Goal: Task Accomplishment & Management: Manage account settings

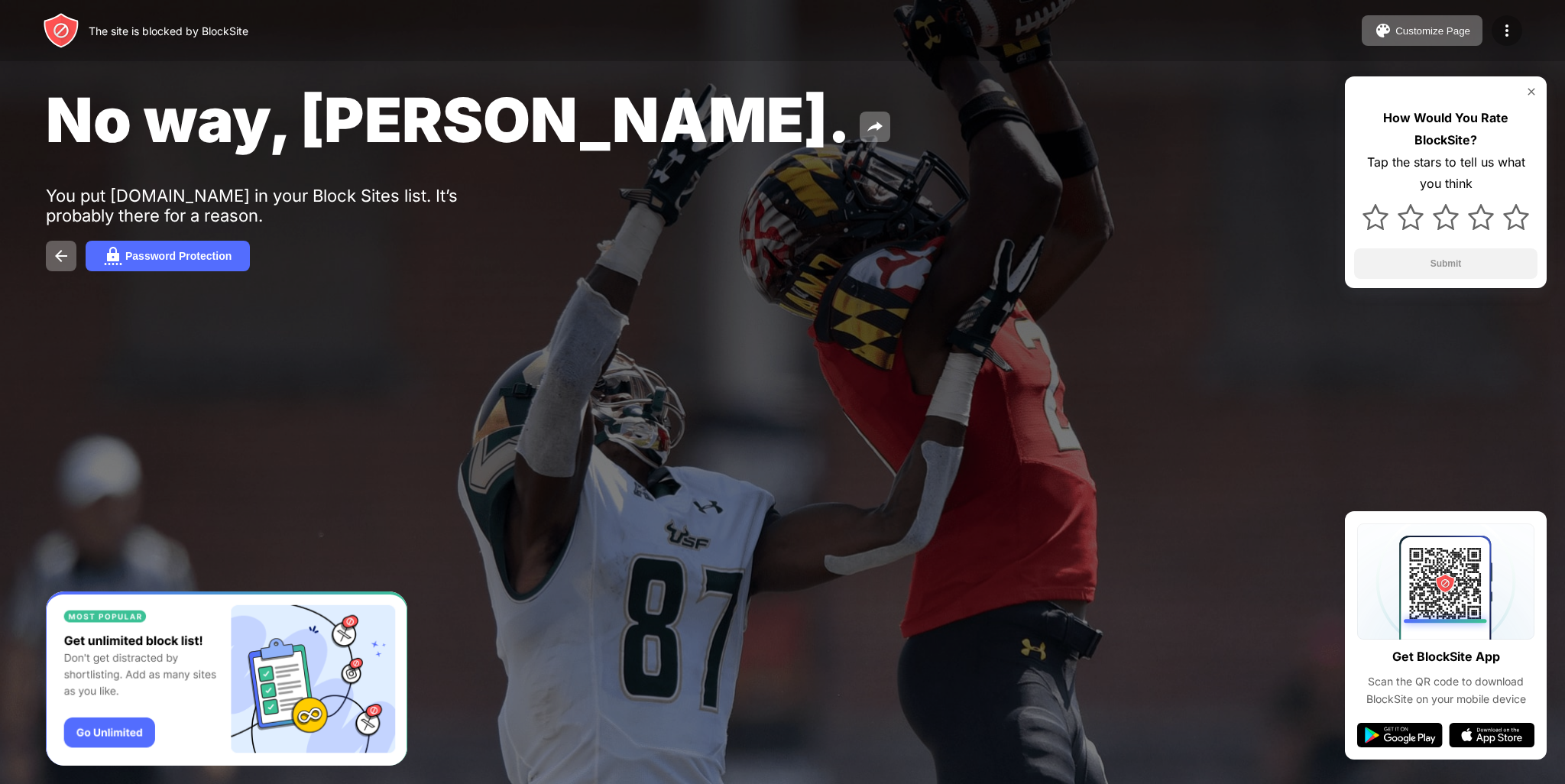
click at [1508, 32] on img at bounding box center [1506, 30] width 18 height 18
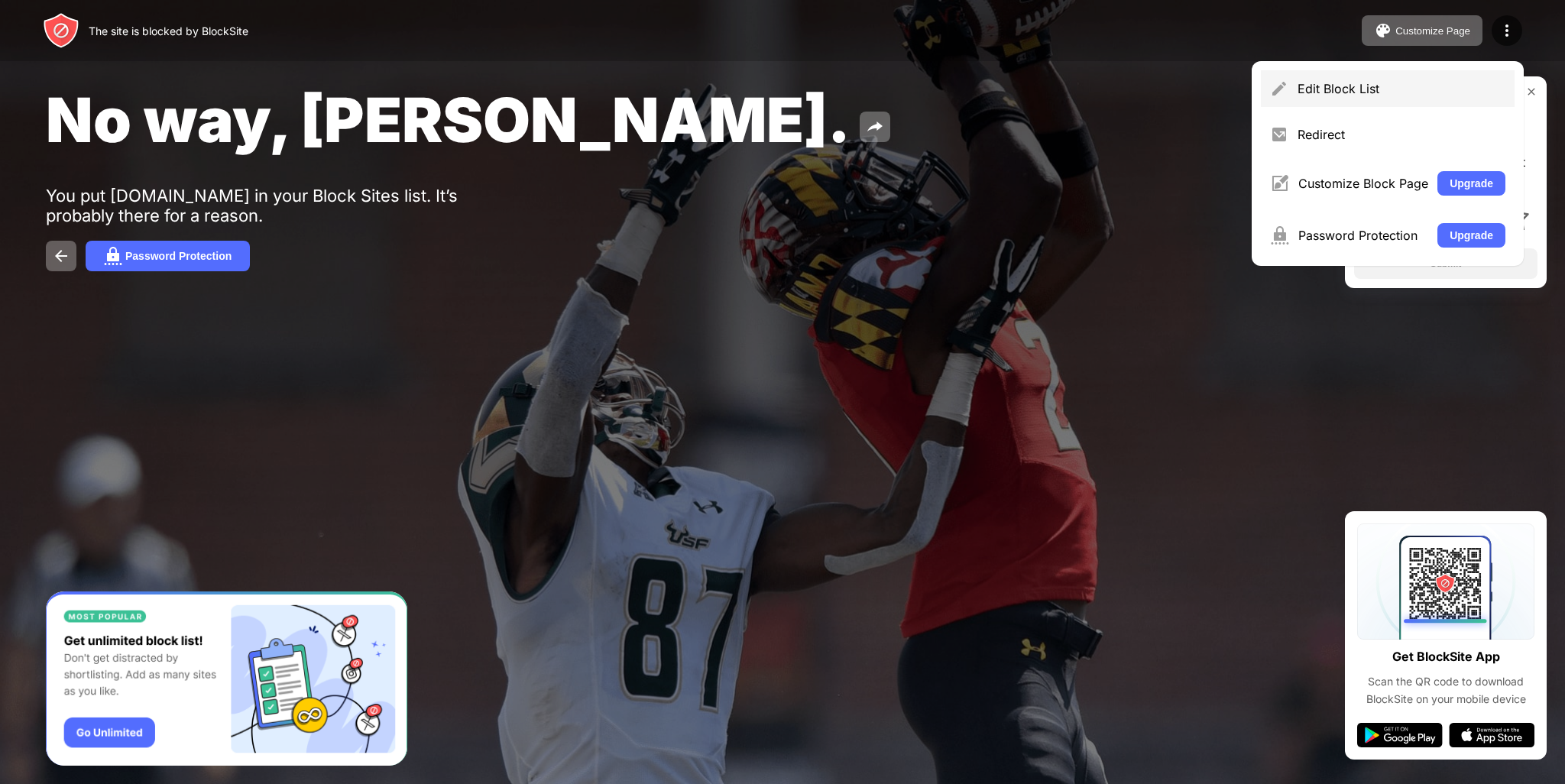
click at [1366, 90] on div "Edit Block List" at bounding box center [1401, 88] width 208 height 15
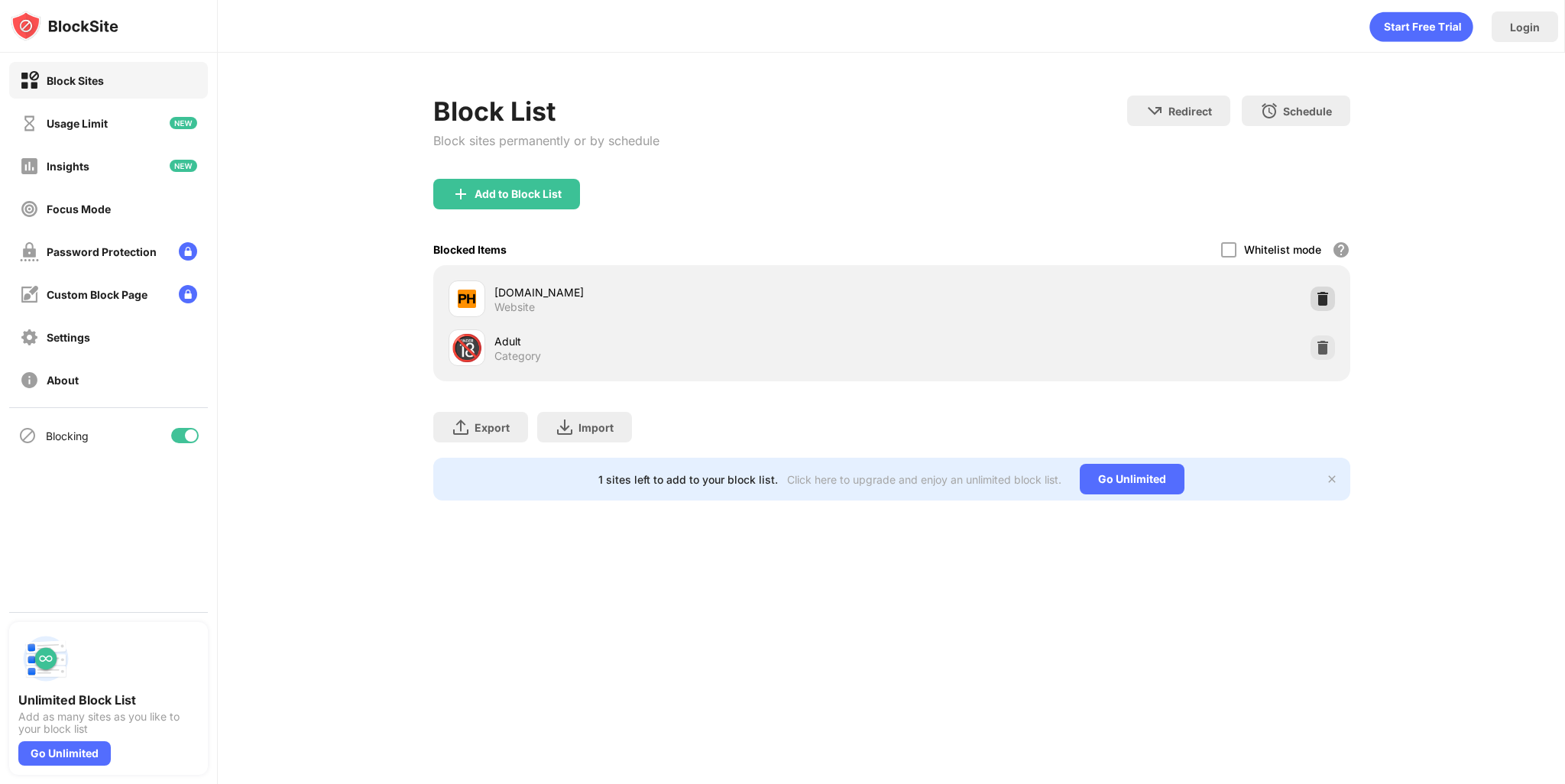
click at [1328, 299] on img at bounding box center [1322, 298] width 15 height 15
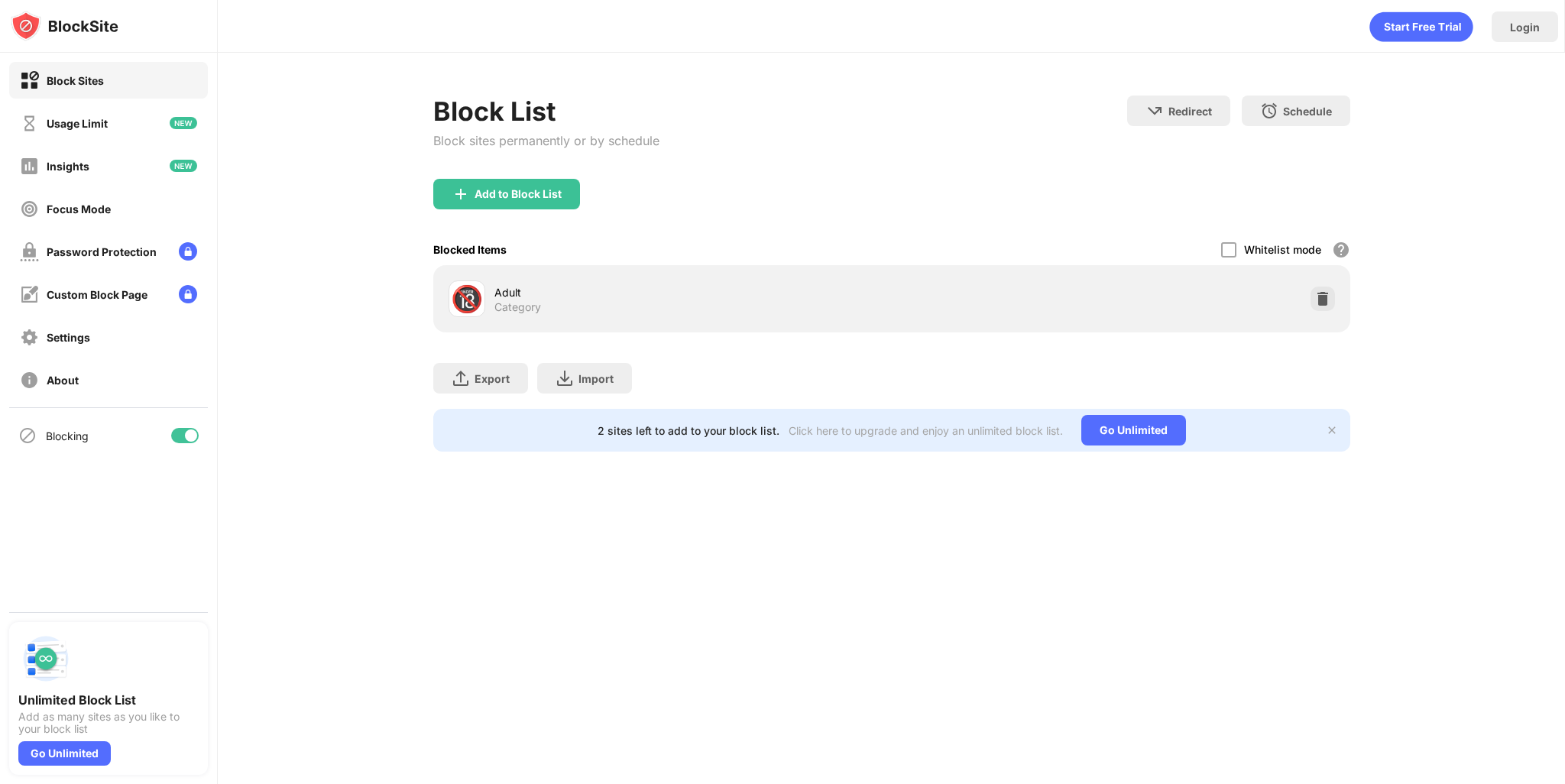
click at [1323, 294] on img at bounding box center [1322, 298] width 15 height 15
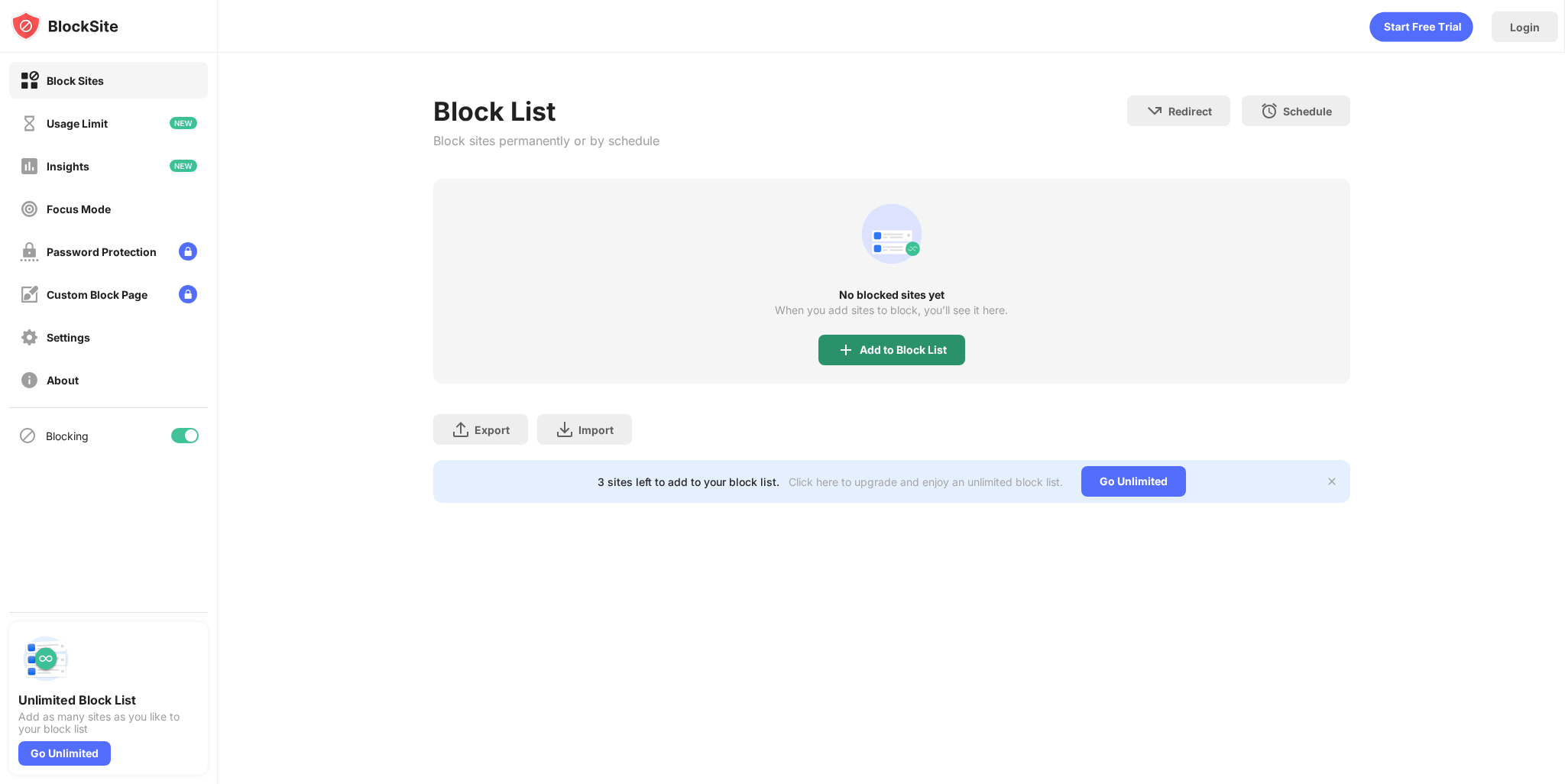
click at [892, 350] on div "Add to Block List" at bounding box center [903, 349] width 87 height 12
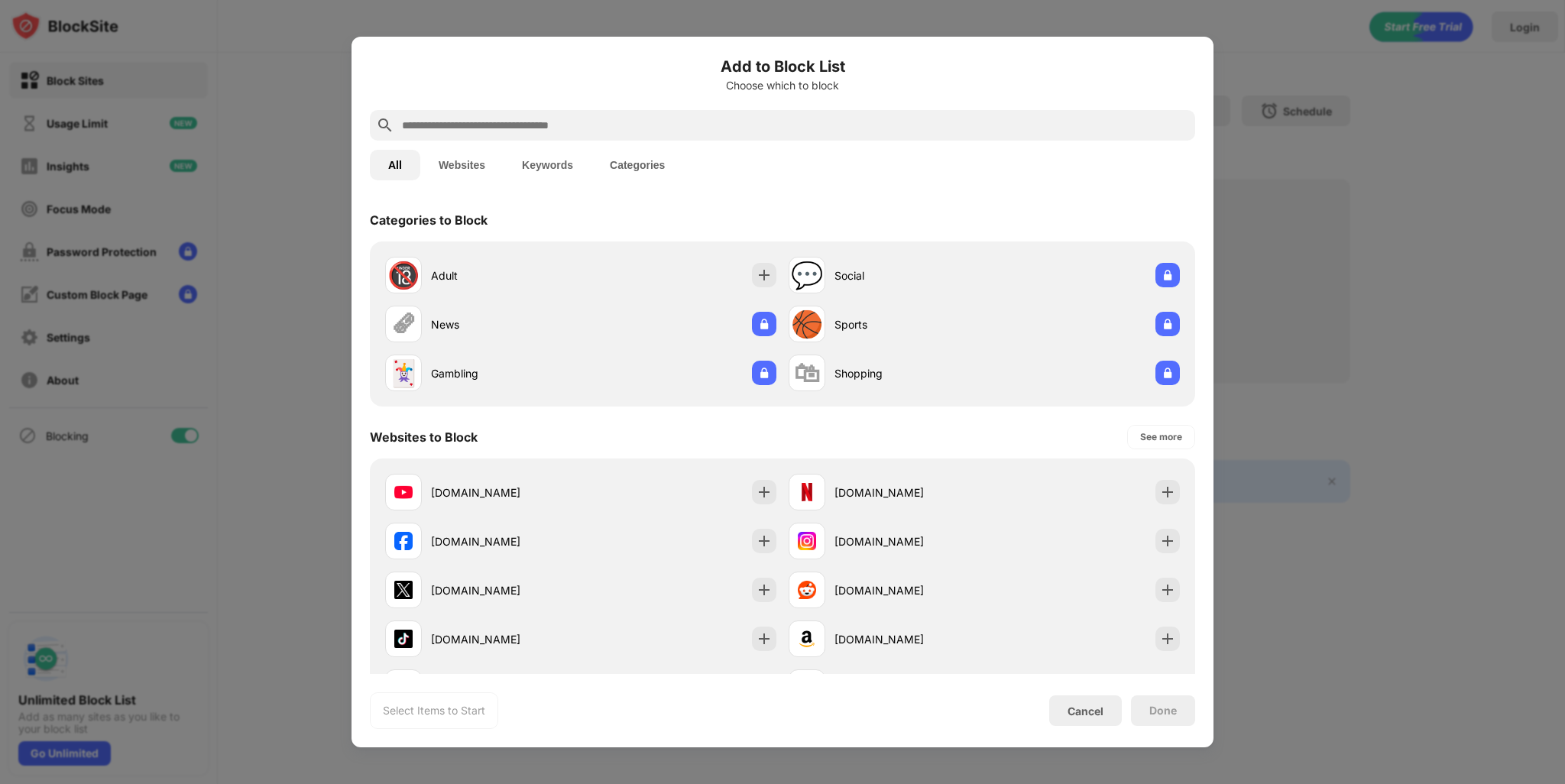
paste input "**********"
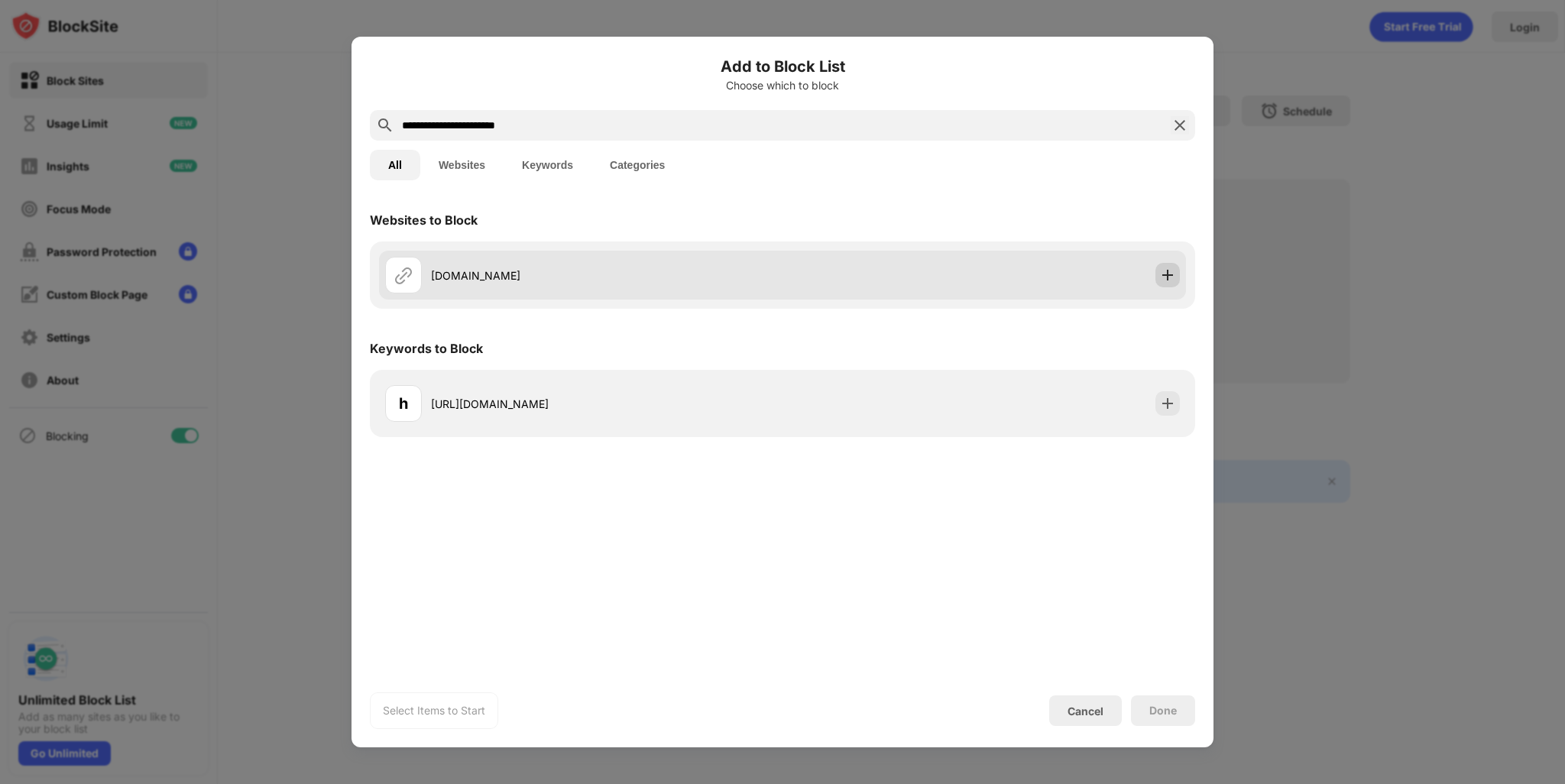
type input "**********"
click at [1172, 279] on img at bounding box center [1167, 274] width 15 height 15
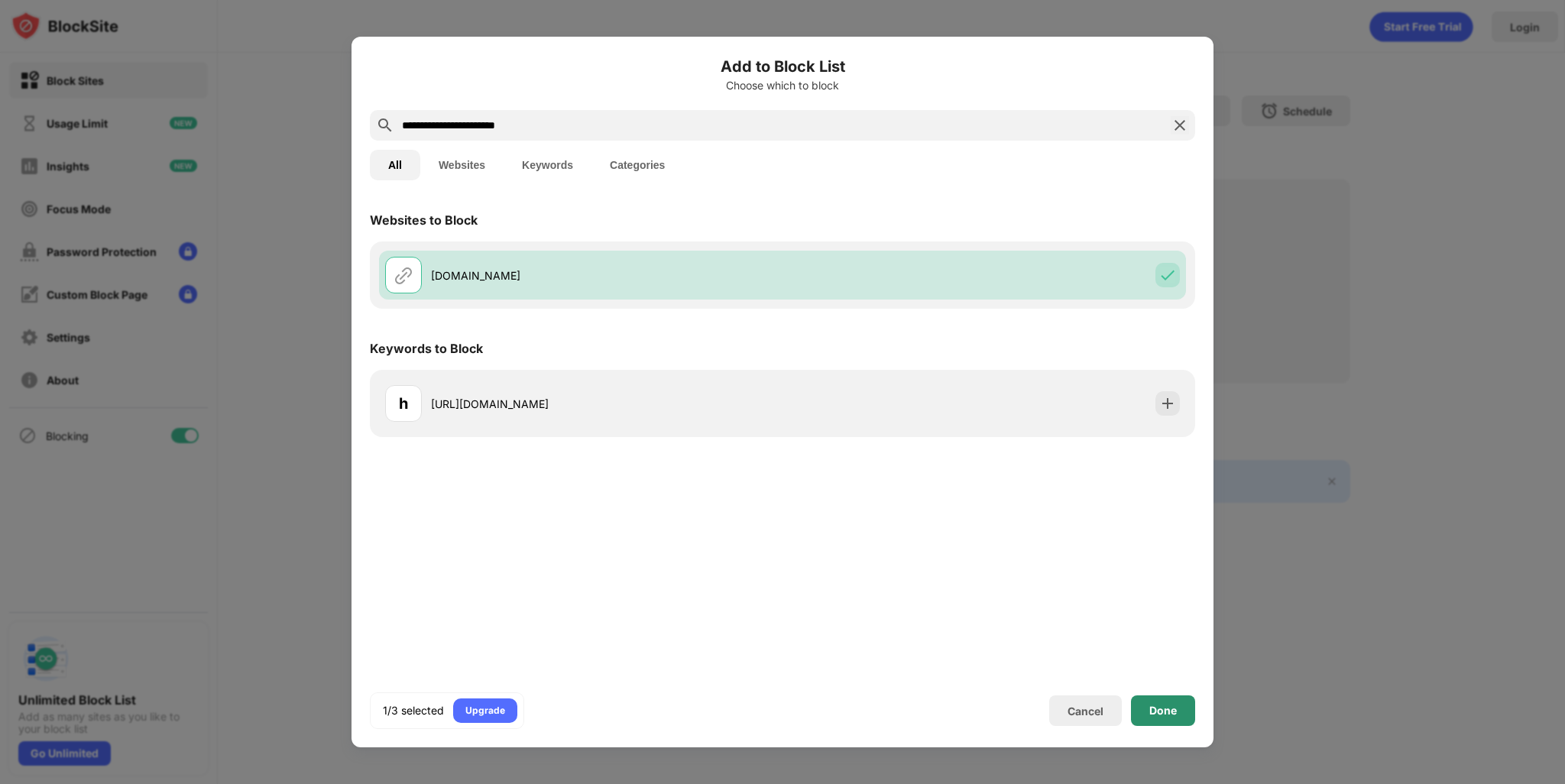
click at [1164, 709] on div "Done" at bounding box center [1162, 710] width 27 height 12
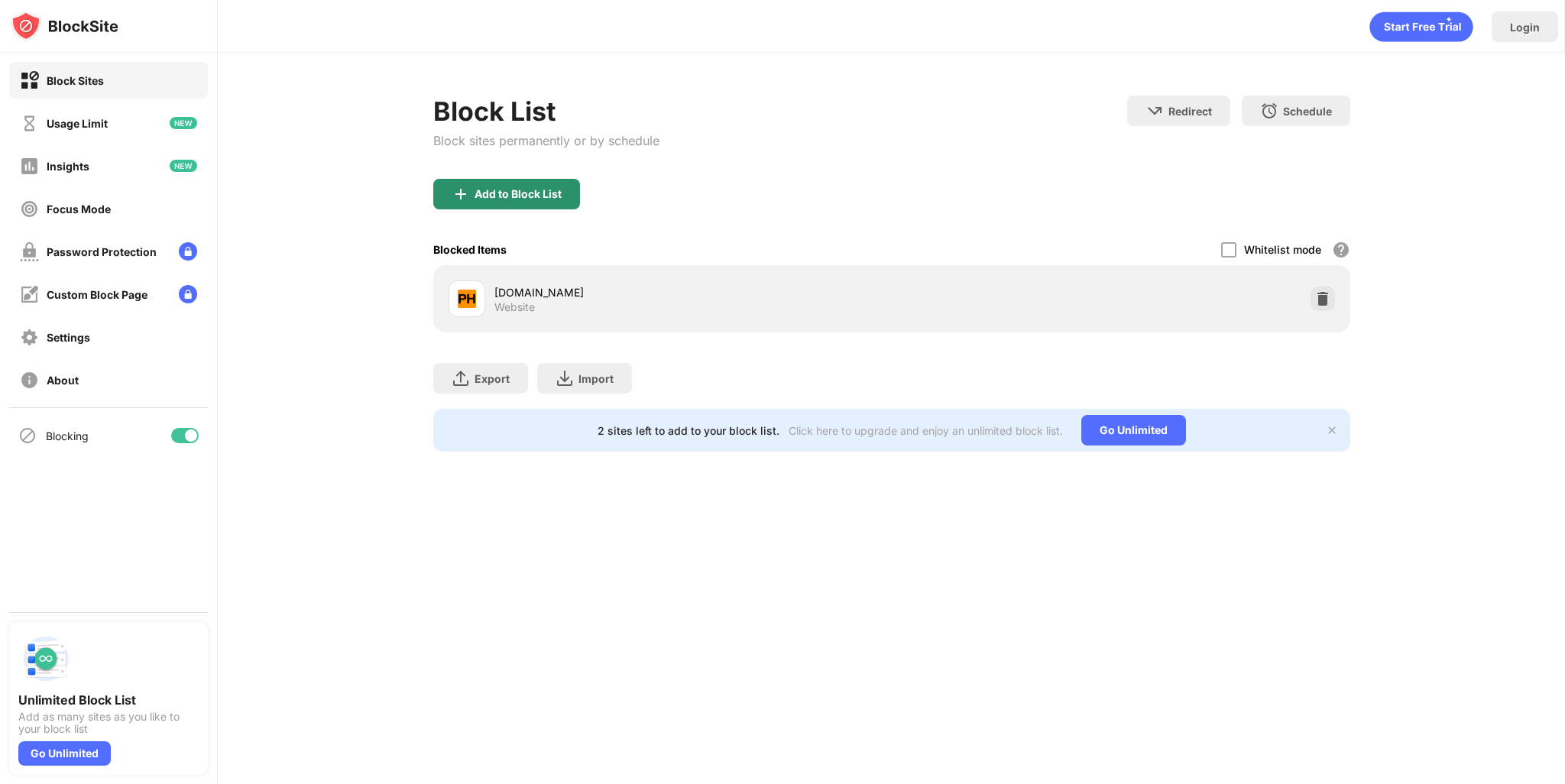
click at [517, 197] on div "Add to Block List" at bounding box center [517, 194] width 87 height 12
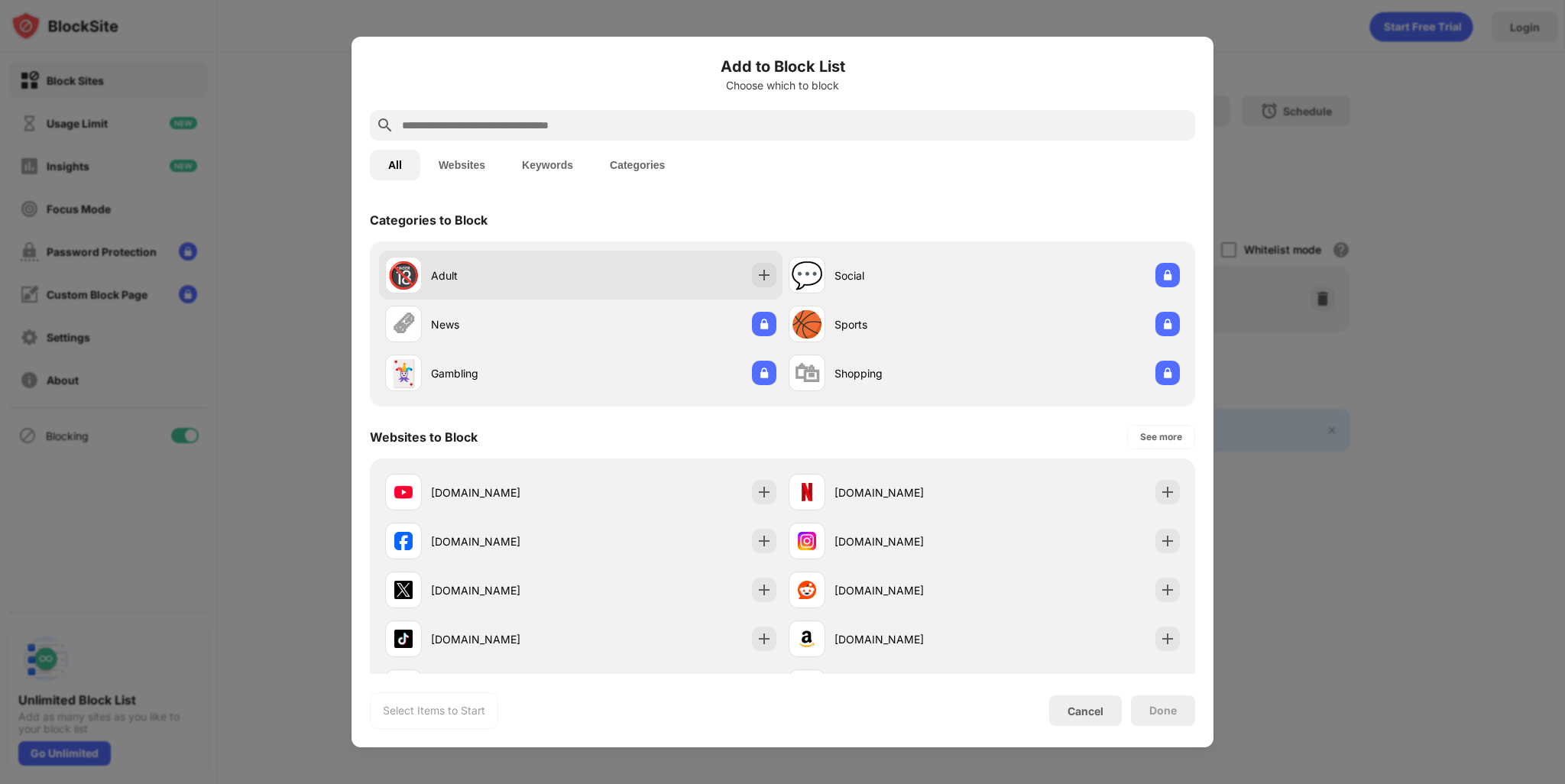
click at [468, 273] on div "Adult" at bounding box center [506, 275] width 150 height 16
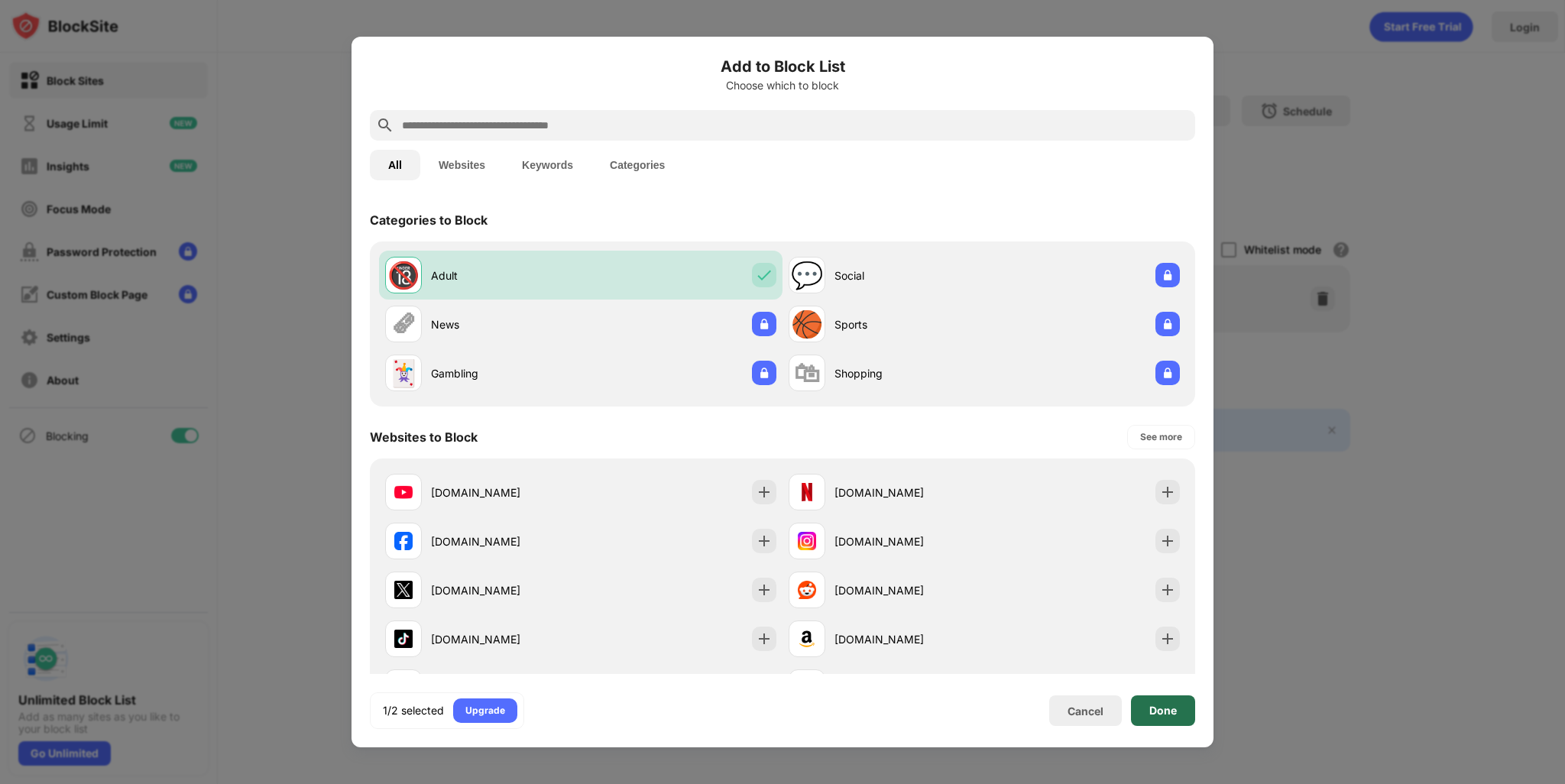
click at [1167, 711] on div "Done" at bounding box center [1162, 710] width 27 height 12
